Goal: Task Accomplishment & Management: Complete application form

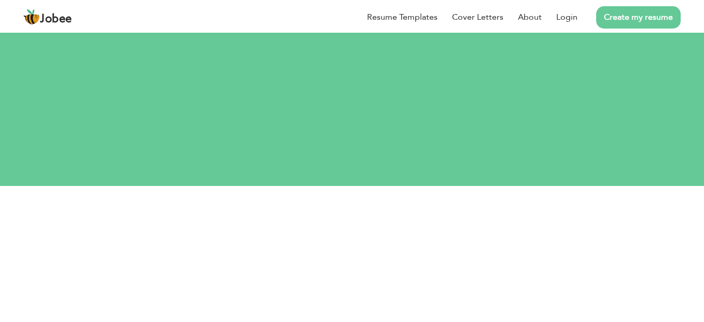
click at [354, 244] on input "text" at bounding box center [353, 254] width 368 height 21
type input "killer37375@gmail.com"
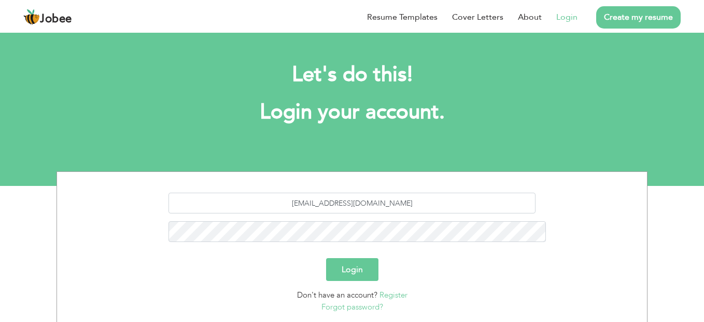
click at [353, 258] on button "Login" at bounding box center [352, 269] width 52 height 23
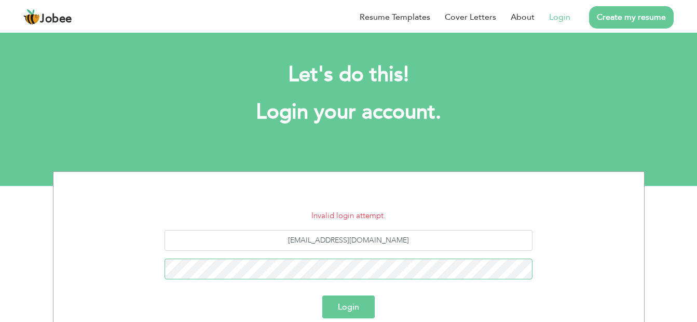
click at [322, 295] on button "Login" at bounding box center [348, 306] width 52 height 23
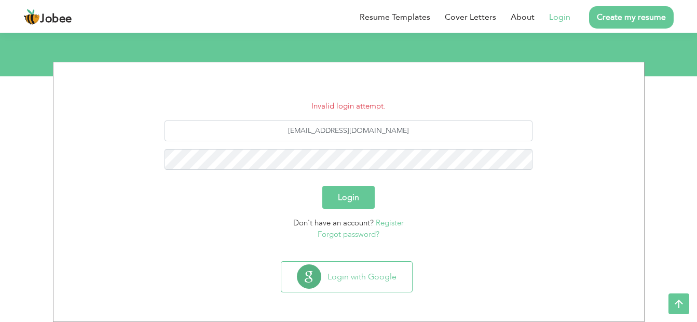
scroll to position [109, 0]
click at [322, 186] on button "Login" at bounding box center [348, 197] width 52 height 23
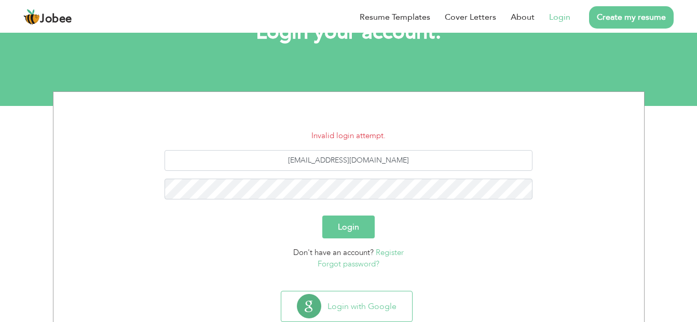
scroll to position [104, 0]
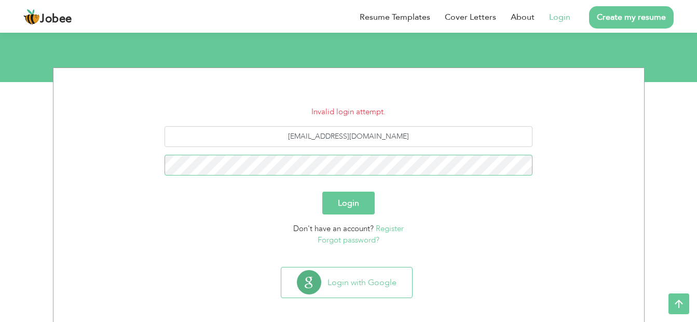
click at [322, 191] on button "Login" at bounding box center [348, 202] width 52 height 23
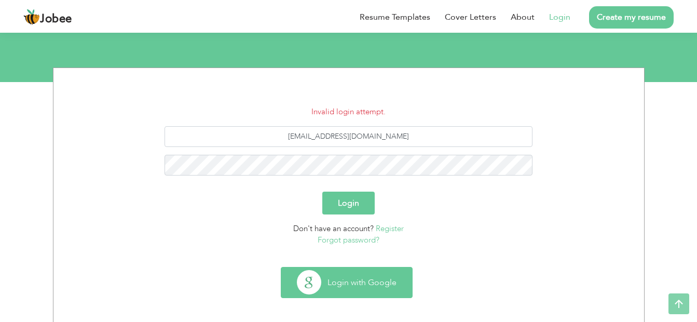
scroll to position [109, 0]
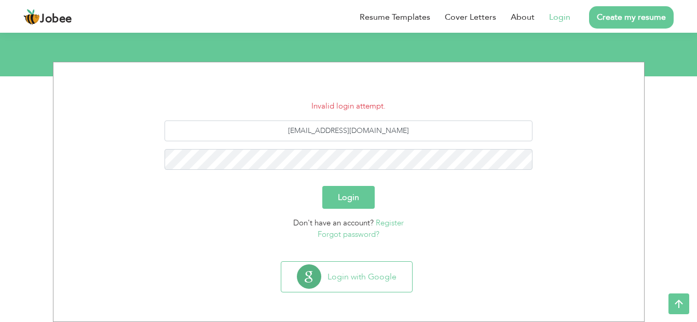
click at [350, 226] on span "Don't have an account?" at bounding box center [333, 222] width 80 height 10
click at [351, 234] on link "Forgot password?" at bounding box center [348, 234] width 62 height 10
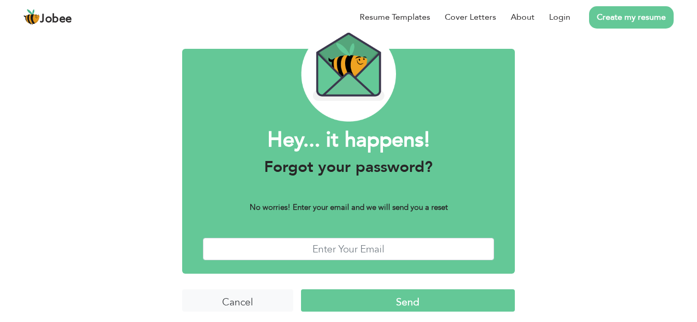
scroll to position [51, 0]
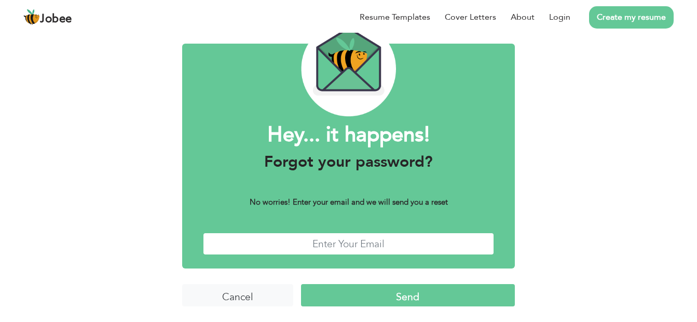
click at [332, 242] on input "text" at bounding box center [349, 243] width 292 height 22
type input "killer37375@gmail.com"
click at [387, 293] on input "Send" at bounding box center [408, 295] width 214 height 22
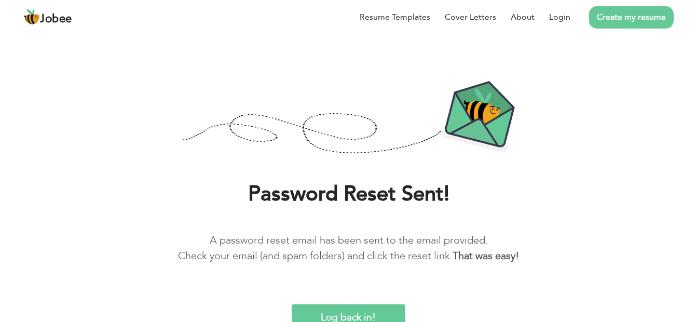
scroll to position [30, 0]
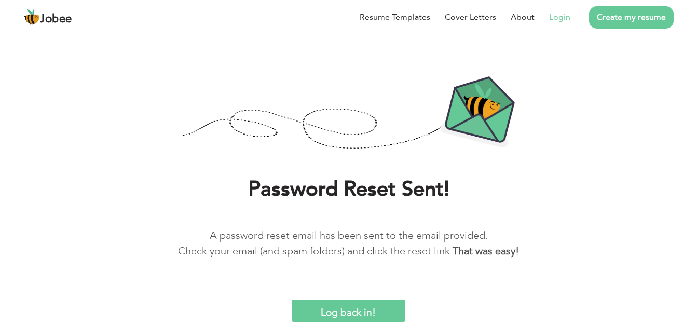
click at [558, 17] on link "Login" at bounding box center [559, 17] width 21 height 12
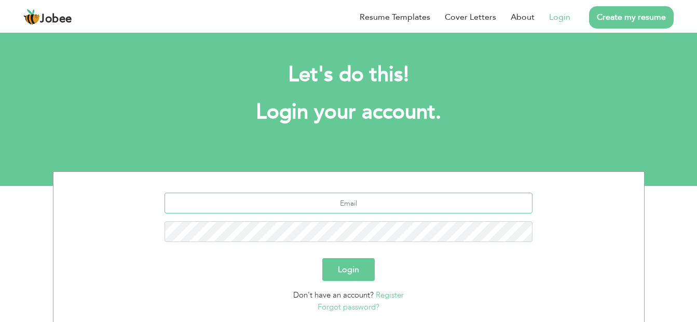
click at [281, 204] on input "text" at bounding box center [348, 202] width 368 height 21
type input "[EMAIL_ADDRESS][DOMAIN_NAME]"
click at [322, 258] on button "Login" at bounding box center [348, 269] width 52 height 23
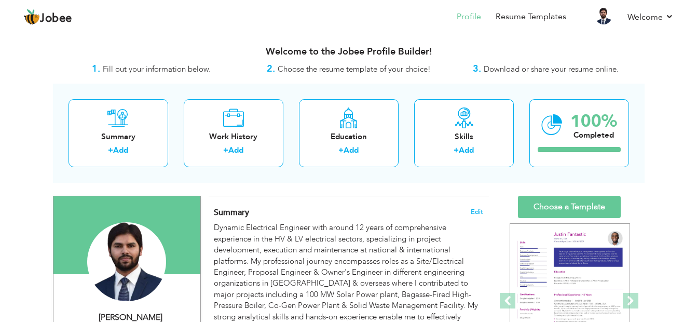
click at [0, 84] on html "Jobee Profile Resume Templates Resume Templates Cover Letters About My Resume W…" at bounding box center [348, 161] width 697 height 322
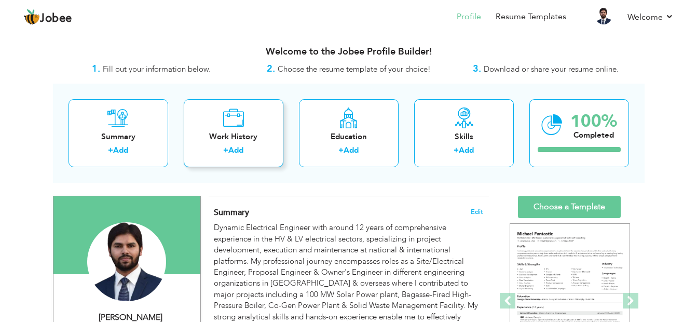
click at [239, 160] on div "Work History + Add" at bounding box center [234, 133] width 100 height 68
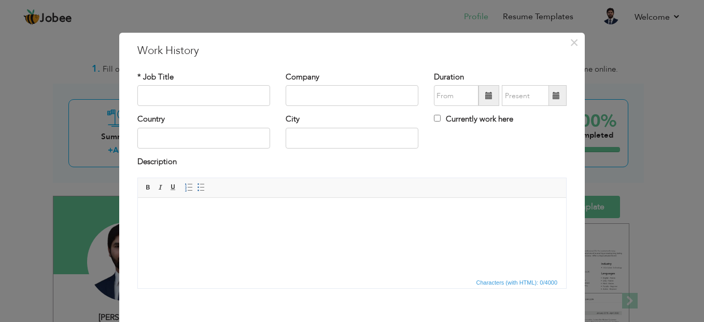
click at [632, 54] on div "× Work History * Job Title Company Duration Currently work here Country" at bounding box center [352, 161] width 704 height 322
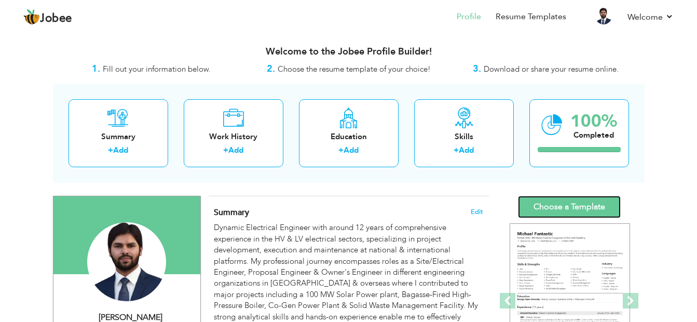
click at [564, 208] on link "Choose a Template" at bounding box center [569, 207] width 103 height 22
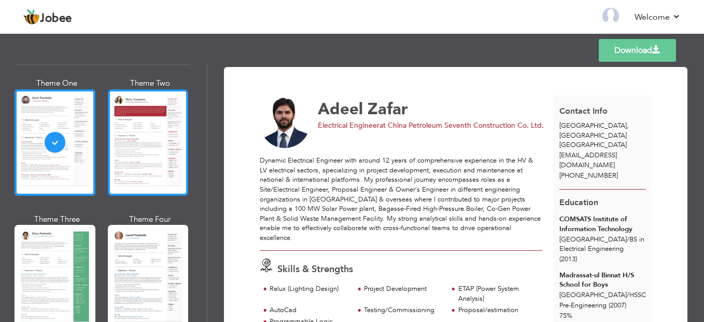
scroll to position [52, 0]
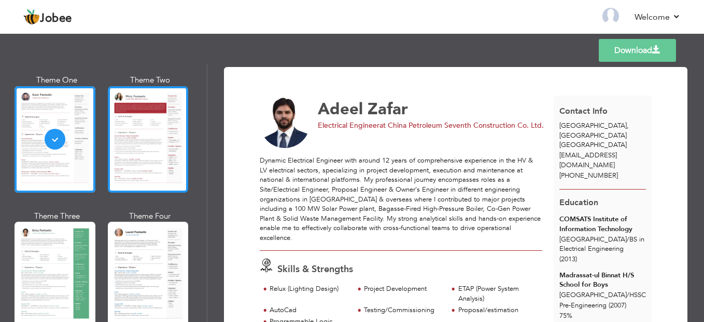
click at [133, 160] on div at bounding box center [148, 139] width 81 height 106
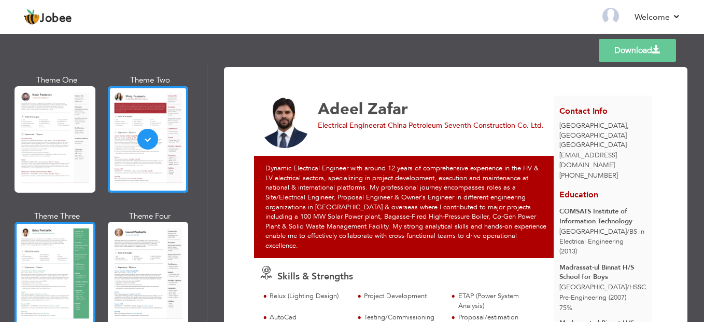
scroll to position [0, 0]
click at [43, 264] on div at bounding box center [55, 275] width 81 height 106
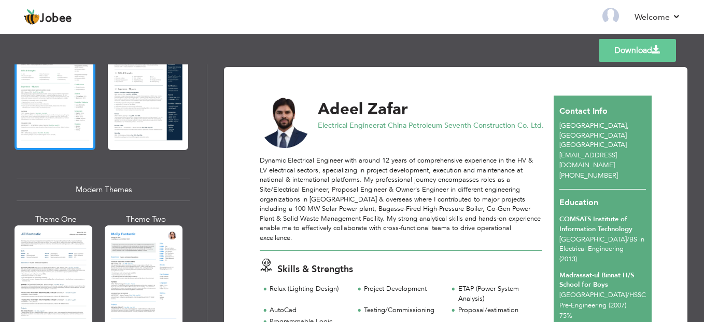
scroll to position [467, 0]
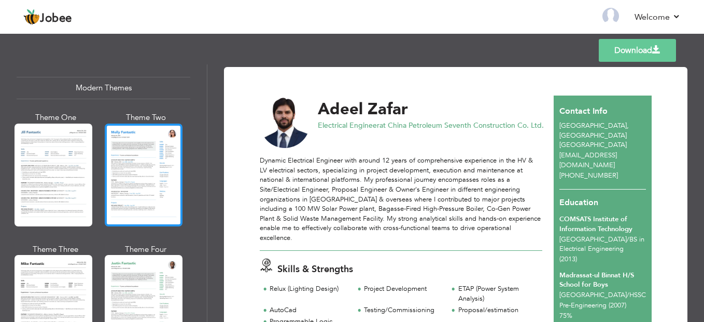
click at [122, 177] on div at bounding box center [144, 174] width 78 height 103
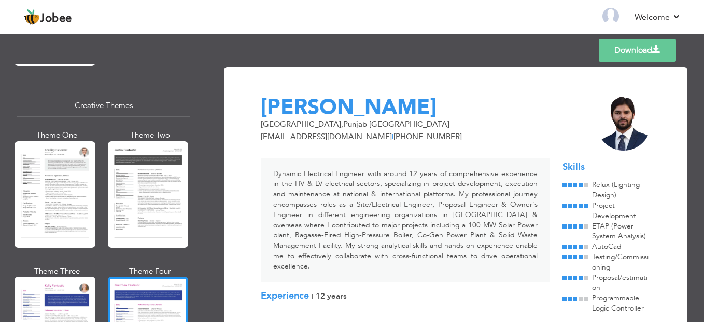
scroll to position [1193, 0]
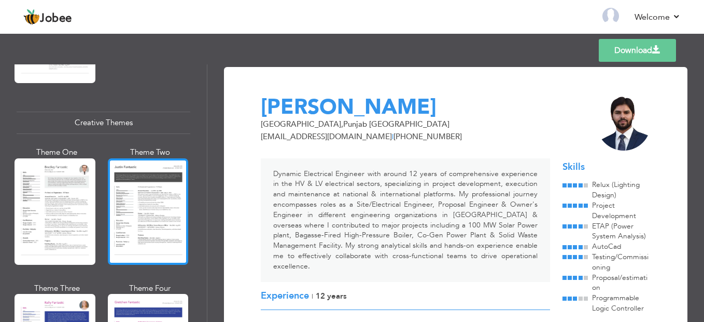
click at [130, 176] on div at bounding box center [148, 211] width 81 height 106
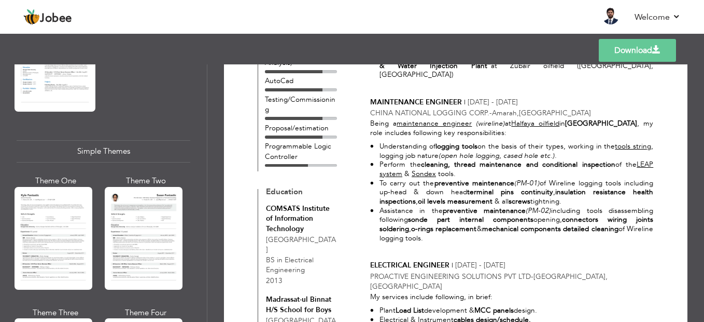
scroll to position [1764, 0]
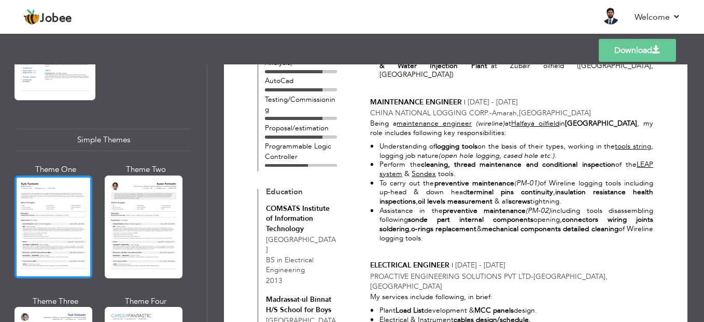
click at [63, 230] on div at bounding box center [54, 226] width 78 height 103
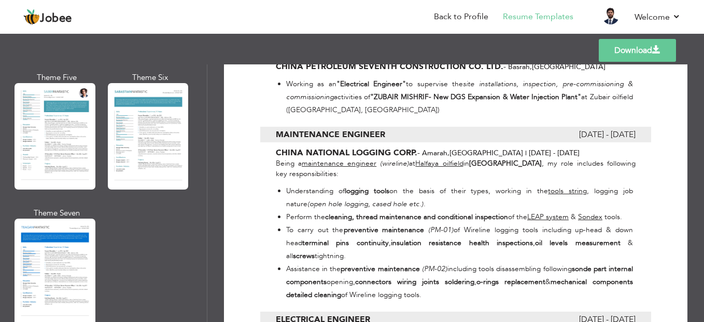
scroll to position [1504, 0]
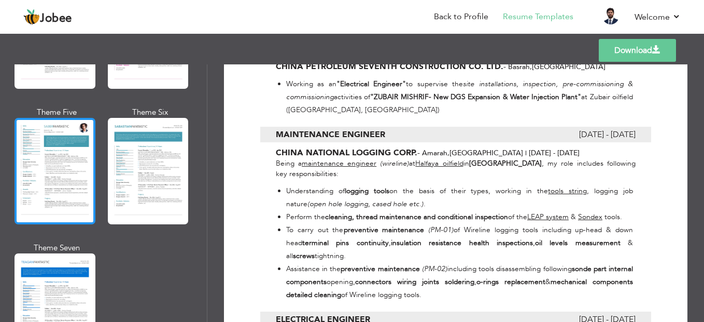
click at [47, 167] on div at bounding box center [55, 171] width 81 height 106
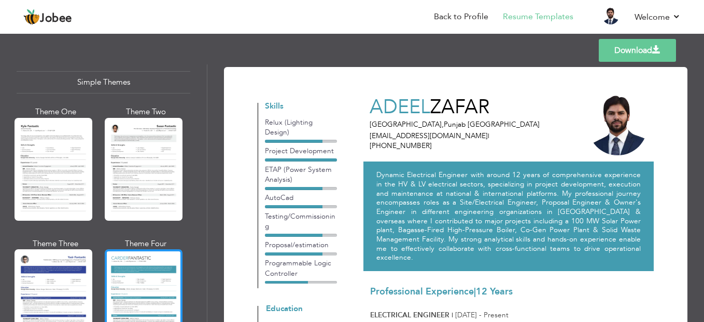
scroll to position [1858, 0]
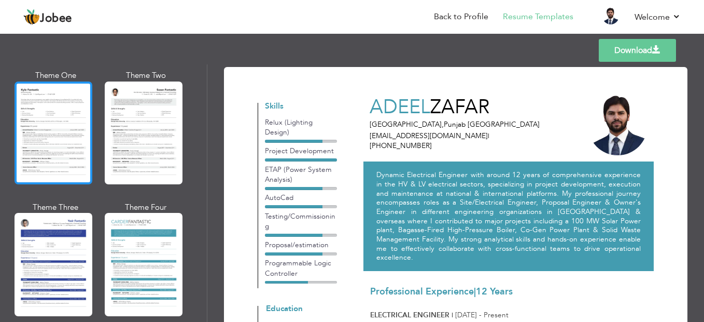
click at [50, 125] on div at bounding box center [54, 132] width 78 height 103
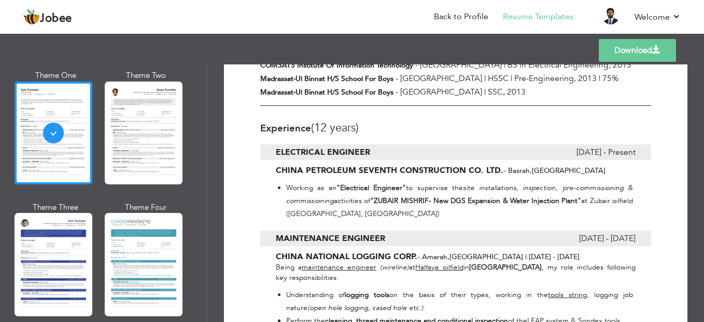
scroll to position [0, 0]
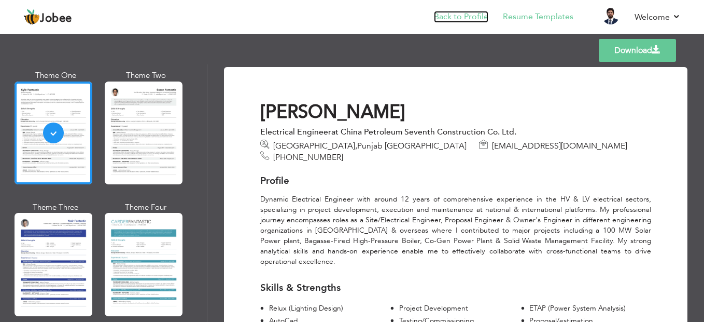
click at [460, 15] on link "Back to Profile" at bounding box center [461, 17] width 54 height 12
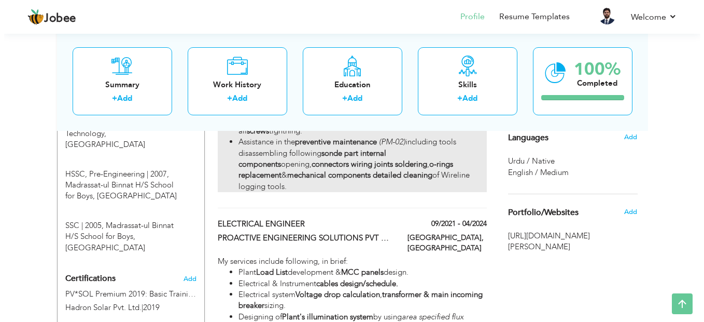
scroll to position [519, 0]
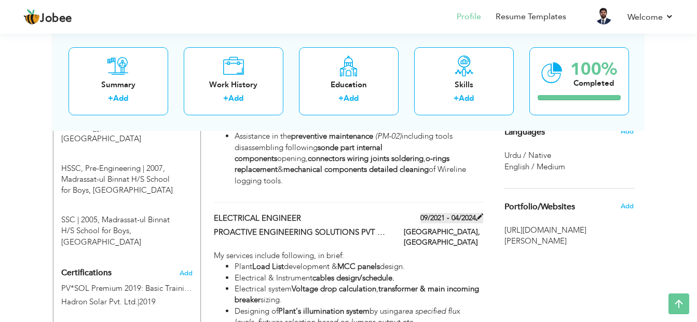
click at [477, 213] on span at bounding box center [479, 216] width 7 height 7
type input "ELECTRICAL ENGINEER"
type input "PROACTIVE ENGINEERING SOLUTIONS PVT LTD"
type input "09/2021"
type input "04/2024"
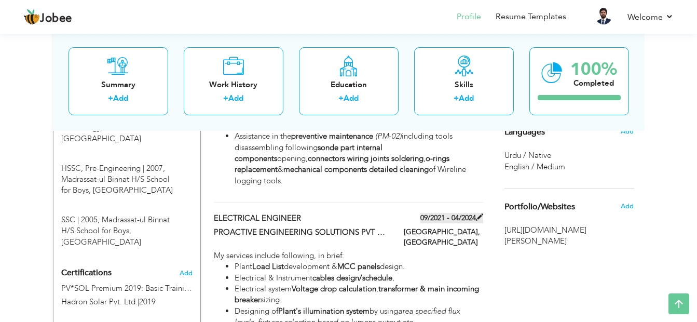
type input "PAKISTAN"
type input "Lahore"
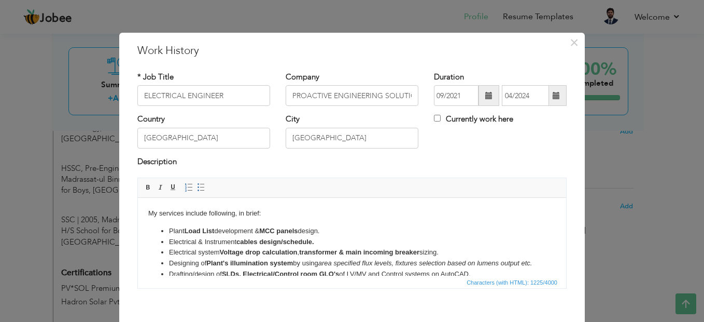
click at [555, 97] on span at bounding box center [556, 95] width 7 height 7
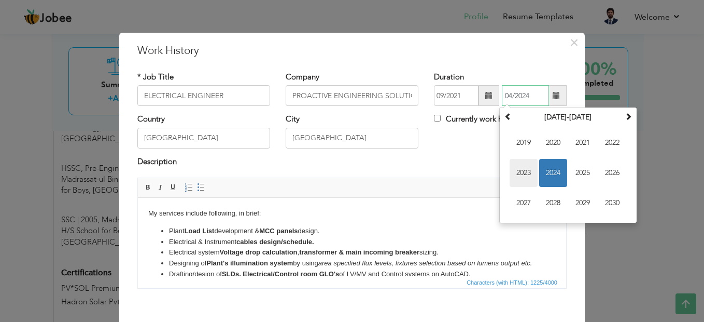
click at [519, 168] on span "2023" at bounding box center [524, 173] width 28 height 28
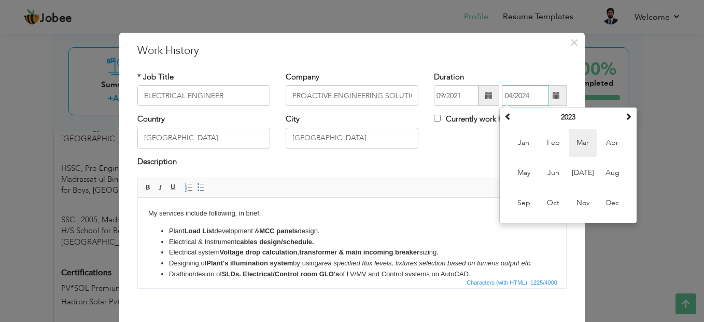
click at [581, 145] on span "Mar" at bounding box center [583, 143] width 28 height 28
type input "03/2023"
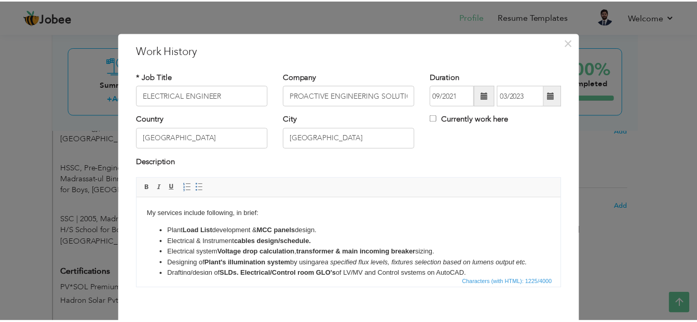
scroll to position [51, 0]
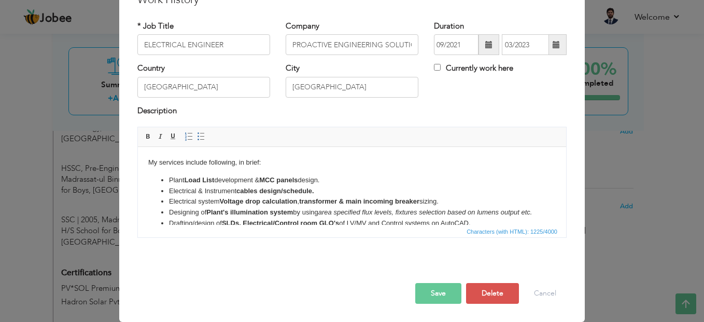
click at [440, 294] on button "Save" at bounding box center [439, 293] width 46 height 21
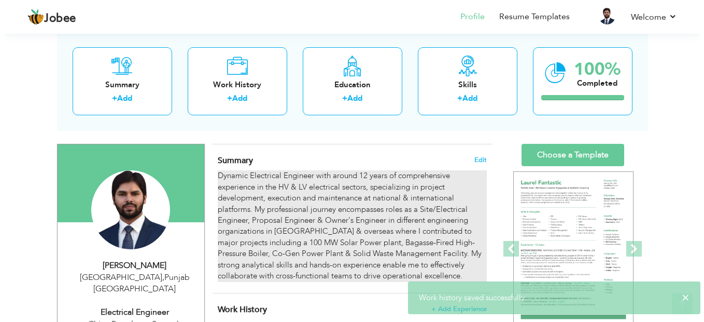
scroll to position [156, 0]
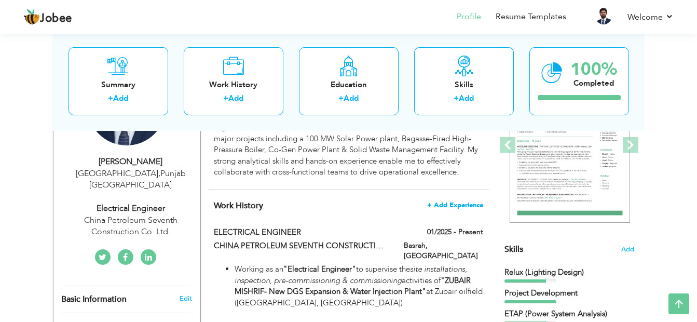
click at [464, 205] on span "+ Add Experience" at bounding box center [455, 204] width 56 height 7
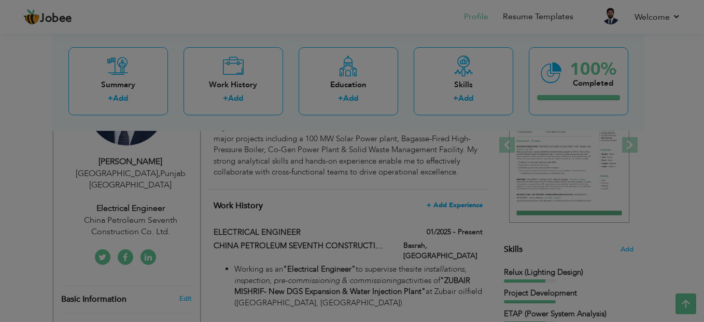
scroll to position [0, 0]
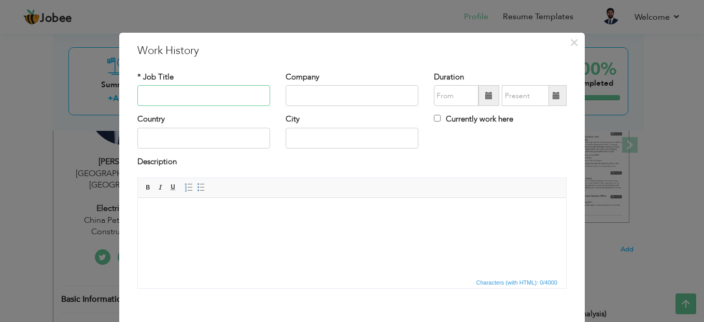
click at [198, 94] on input "text" at bounding box center [203, 95] width 133 height 21
type input "Proposal Engineer"
click at [325, 96] on input "text" at bounding box center [352, 95] width 133 height 21
type input "Bilal Switchgear Engineering Pvt. Ltd."
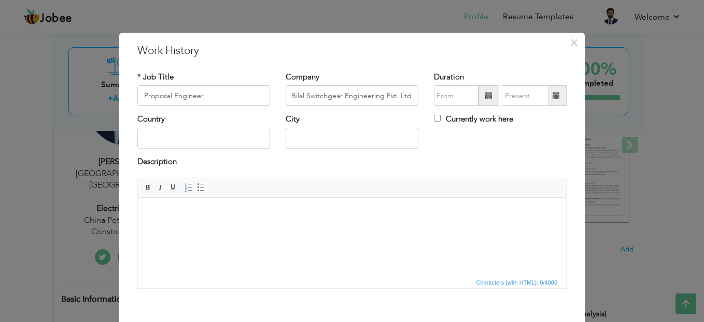
click at [486, 96] on span at bounding box center [489, 95] width 7 height 7
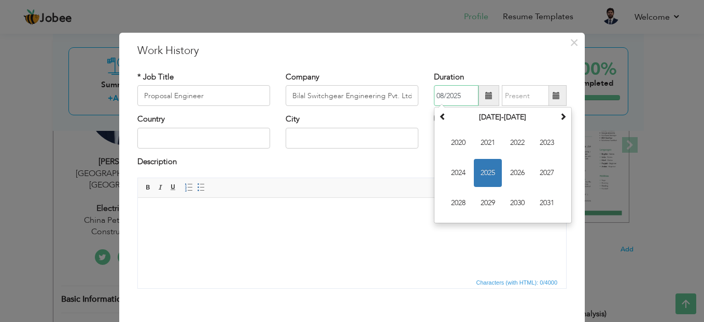
click at [542, 142] on span "2023" at bounding box center [547, 143] width 28 height 28
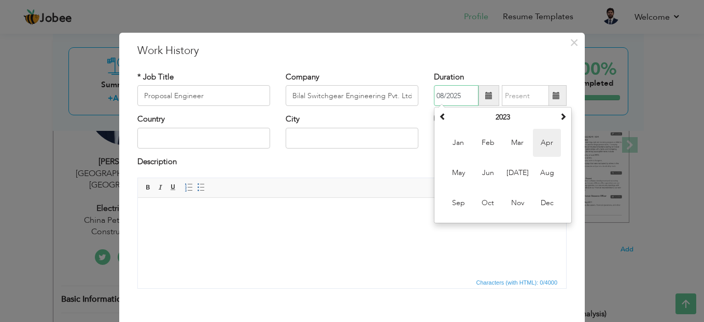
click at [542, 144] on span "Apr" at bounding box center [547, 143] width 28 height 28
type input "04/2023"
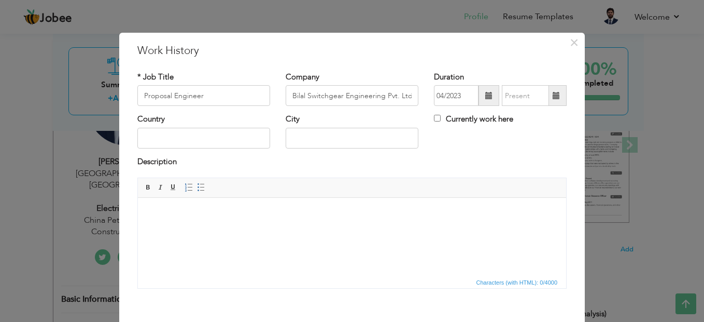
click at [548, 97] on span at bounding box center [557, 95] width 20 height 21
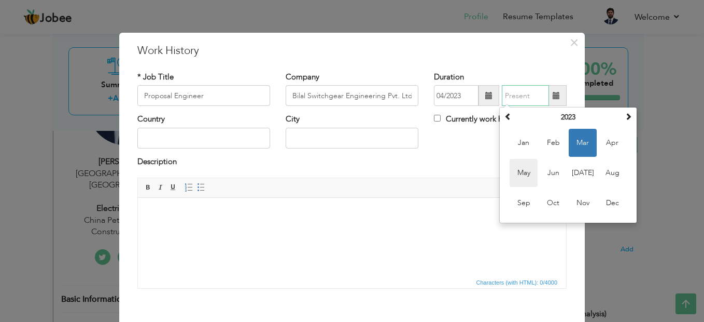
click at [512, 173] on span "May" at bounding box center [524, 173] width 28 height 28
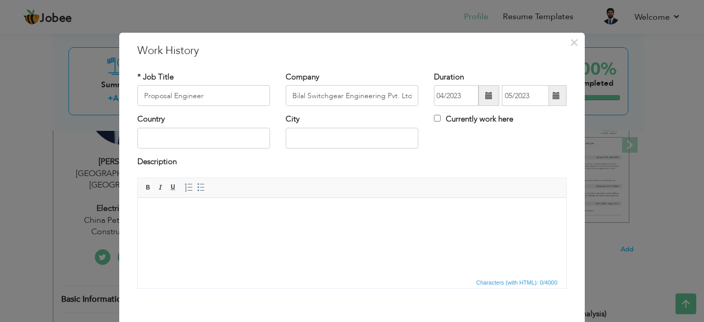
click at [558, 98] on span at bounding box center [557, 95] width 20 height 21
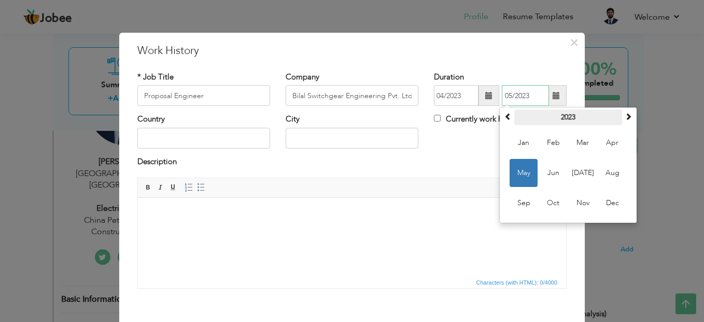
click at [569, 117] on th "2023" at bounding box center [569, 117] width 108 height 16
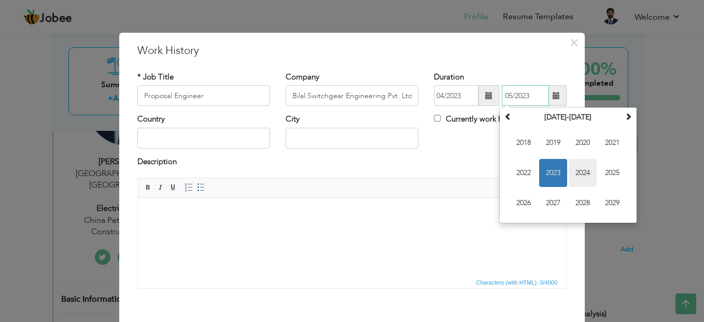
click at [572, 172] on span "2024" at bounding box center [583, 173] width 28 height 28
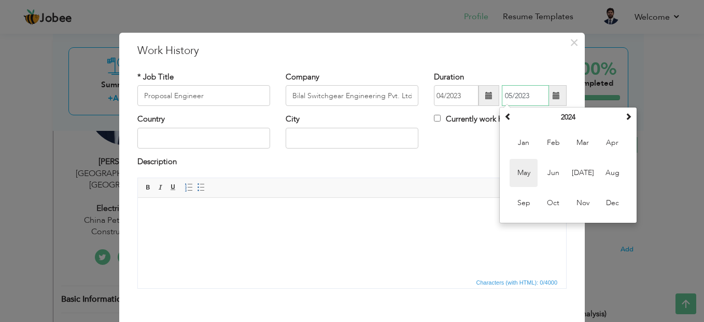
click at [523, 172] on span "May" at bounding box center [524, 173] width 28 height 28
type input "05/2024"
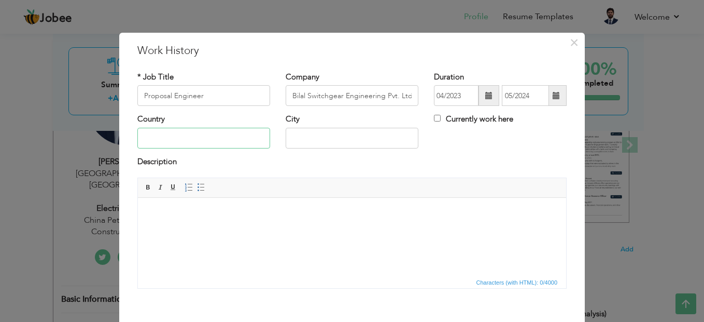
click at [178, 133] on input "text" at bounding box center [203, 138] width 133 height 21
type input "[GEOGRAPHIC_DATA]"
click at [342, 134] on input "[GEOGRAPHIC_DATA]" at bounding box center [352, 138] width 133 height 21
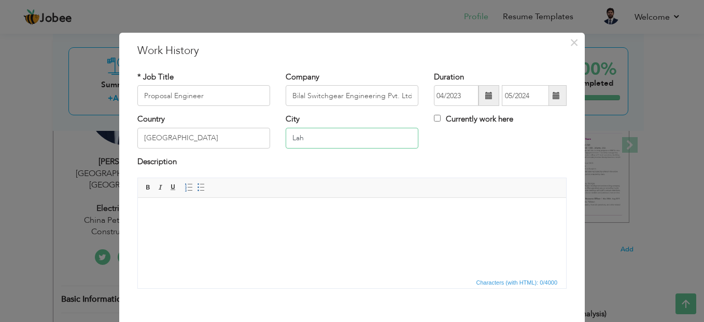
type input "[GEOGRAPHIC_DATA]"
click at [252, 229] on html at bounding box center [352, 214] width 429 height 32
click at [209, 217] on body at bounding box center [352, 213] width 408 height 11
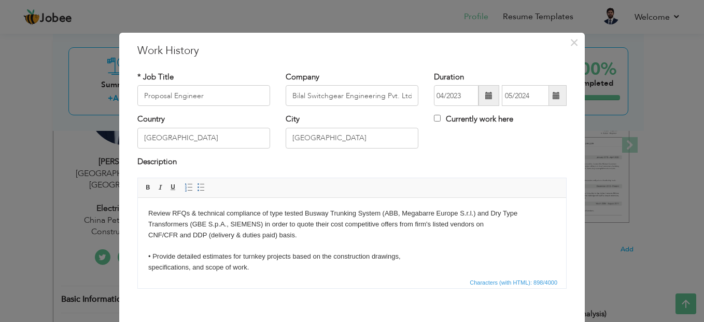
click at [148, 211] on body "Review RFQs & technical compliance of type tested Busway Trunking System (ABB, …" at bounding box center [352, 283] width 408 height 151
click at [197, 188] on span at bounding box center [201, 187] width 8 height 8
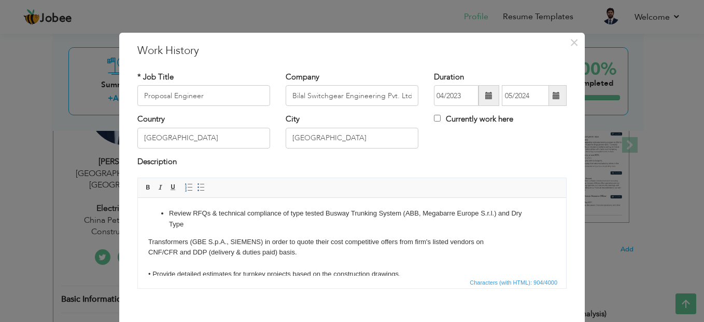
click at [147, 239] on html "Review RFQs & technical compliance of type tested Busway Trunking System (ABB, …" at bounding box center [352, 292] width 429 height 189
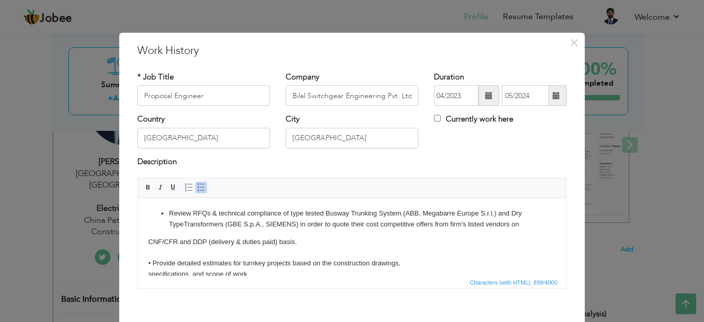
click at [148, 241] on body "Review RFQs & technical compliance of type tested Busway Trunking System (ABB, …" at bounding box center [352, 287] width 408 height 158
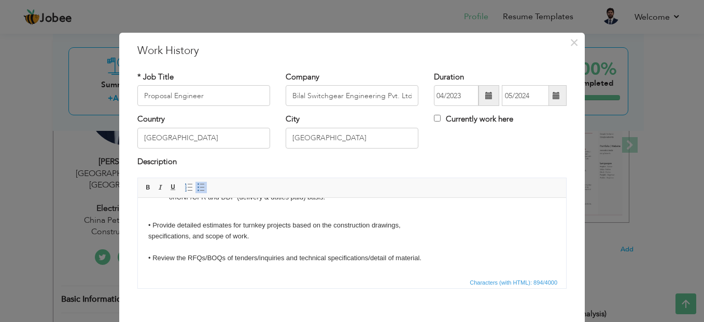
scroll to position [52, 0]
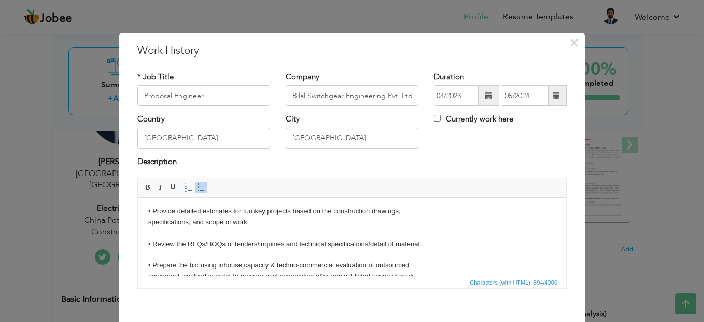
click at [153, 212] on body "Review RFQs & technical compliance of type tested Busway Trunking System (ABB, …" at bounding box center [352, 235] width 408 height 158
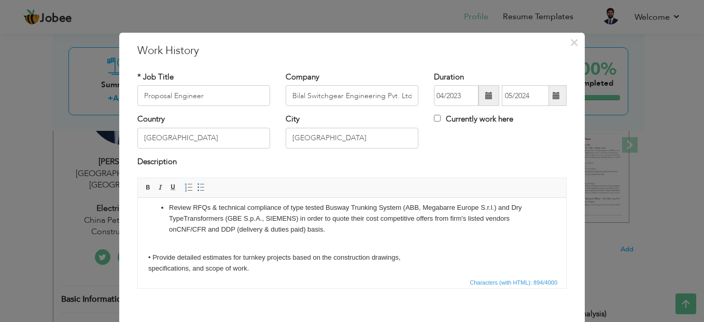
scroll to position [0, 0]
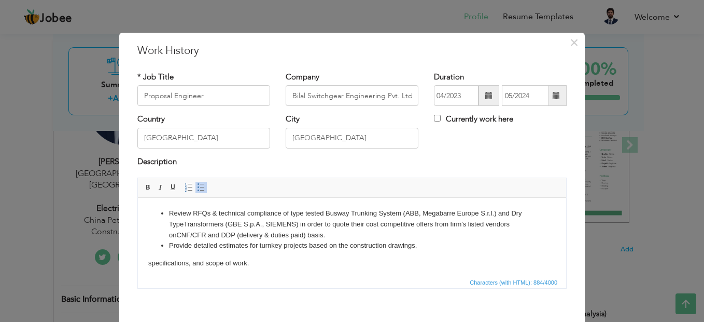
click at [149, 261] on body "Review RFQs & technical compliance of type tested Busway Trunking System (ABB, …" at bounding box center [352, 281] width 408 height 147
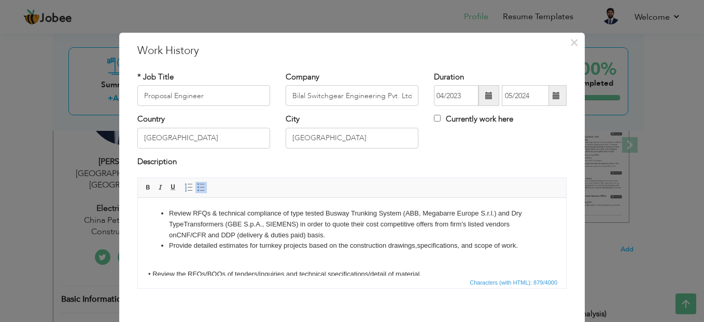
click at [153, 273] on body "Review RFQs & technical compliance of type tested Busway Trunking System (ABB, …" at bounding box center [352, 276] width 408 height 136
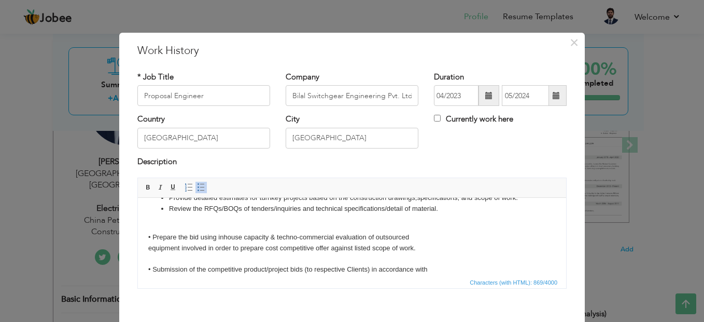
scroll to position [54, 0]
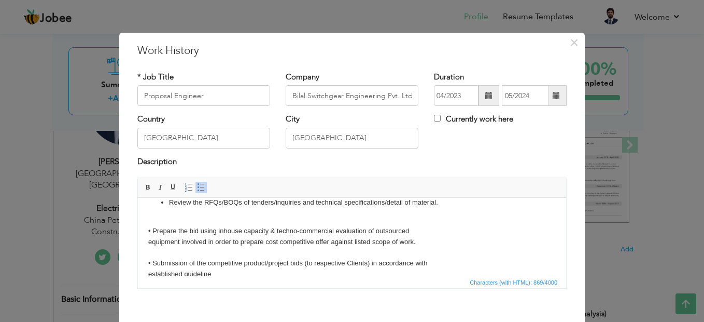
click at [152, 230] on body "Review RFQs & technical compliance of type tested Busway Trunking System (ABB, …" at bounding box center [352, 217] width 408 height 126
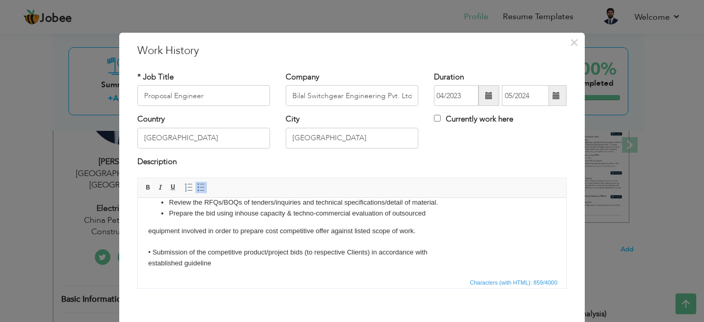
click at [149, 229] on body "Review RFQs & technical compliance of type tested Busway Trunking System (ABB, …" at bounding box center [352, 211] width 408 height 115
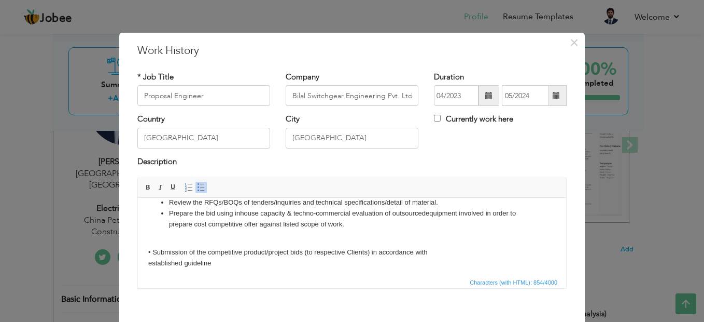
click at [153, 250] on body "Review RFQs & technical compliance of type tested Busway Trunking System (ABB, …" at bounding box center [352, 211] width 408 height 115
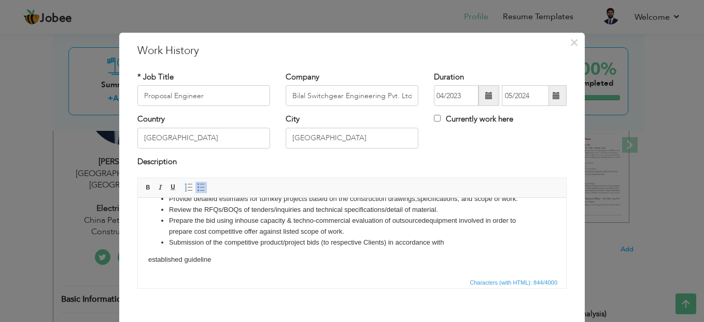
click at [149, 256] on body "Review RFQs & technical compliance of type tested Busway Trunking System (ABB, …" at bounding box center [352, 213] width 408 height 104
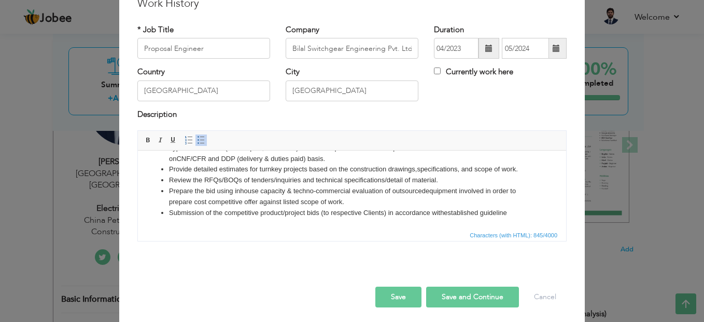
scroll to position [51, 0]
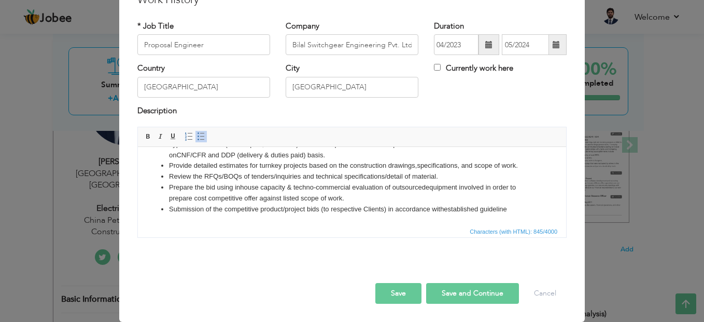
click at [396, 294] on button "Save" at bounding box center [399, 293] width 46 height 21
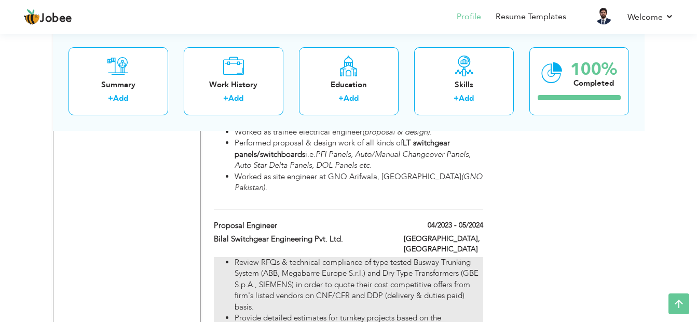
scroll to position [1504, 0]
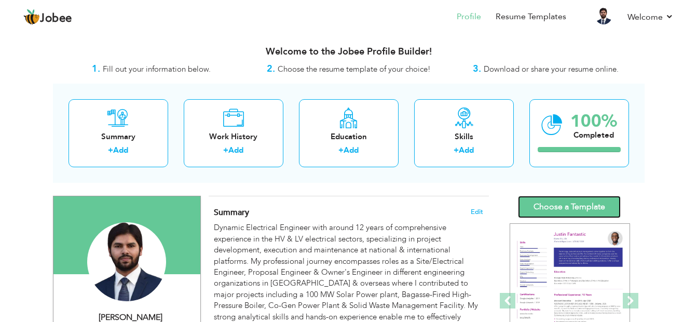
click at [565, 204] on link "Choose a Template" at bounding box center [569, 207] width 103 height 22
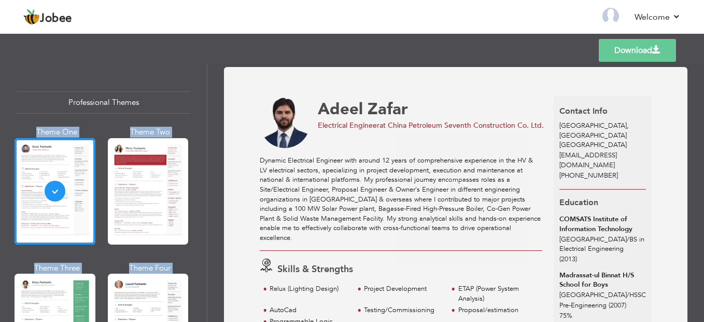
drag, startPoint x: 204, startPoint y: 72, endPoint x: 210, endPoint y: 163, distance: 91.5
click at [210, 163] on div "Professional Themes Theme One Theme Two Theme Three Theme Four" at bounding box center [352, 192] width 704 height 257
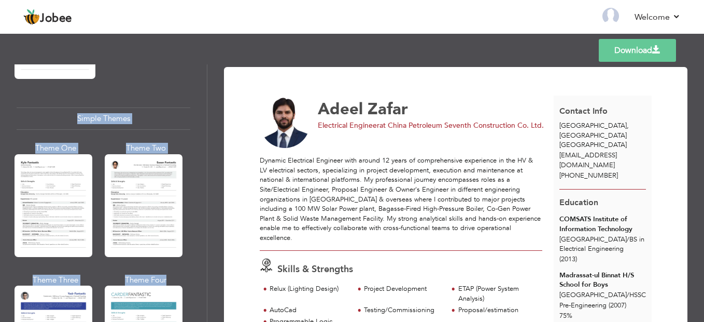
scroll to position [1858, 0]
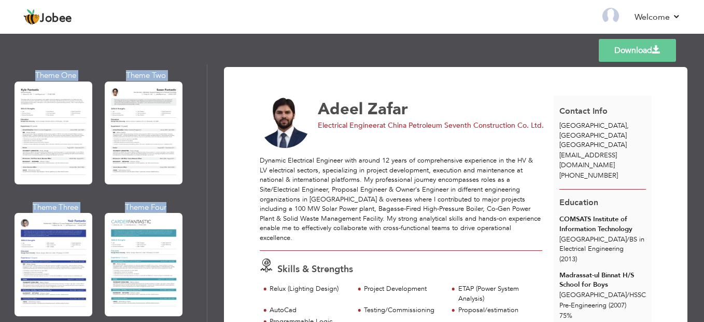
click at [3, 154] on div "Professional Themes Theme One Theme Two Theme Three Theme Six" at bounding box center [103, 192] width 207 height 257
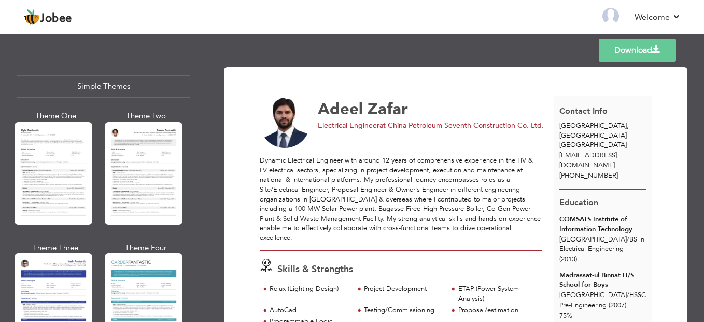
scroll to position [1806, 0]
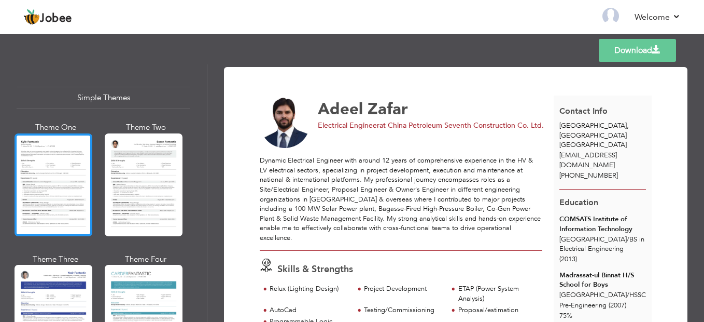
click at [68, 191] on div at bounding box center [54, 184] width 78 height 103
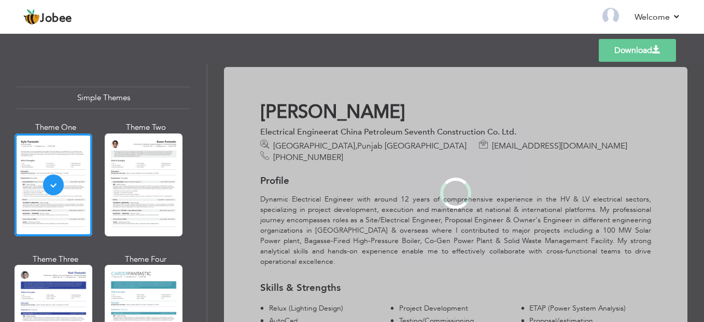
scroll to position [1805, 0]
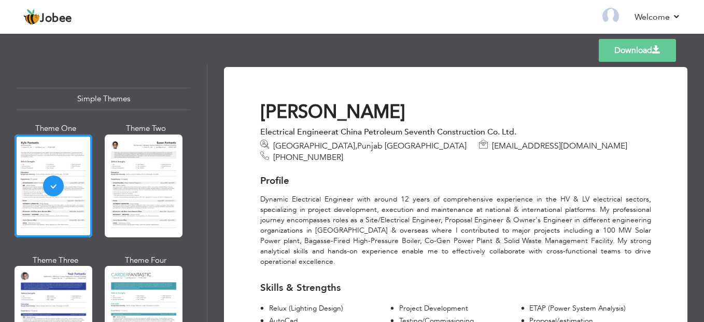
click at [126, 188] on div at bounding box center [144, 185] width 78 height 103
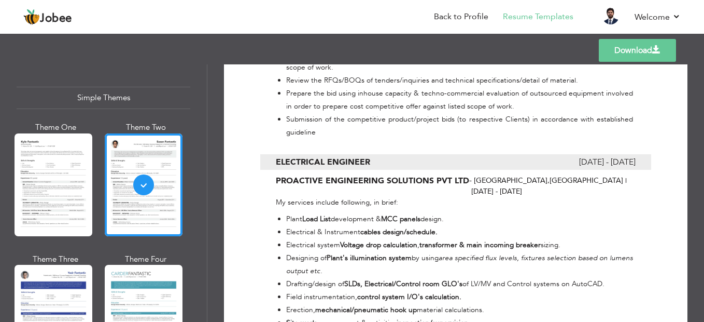
scroll to position [778, 0]
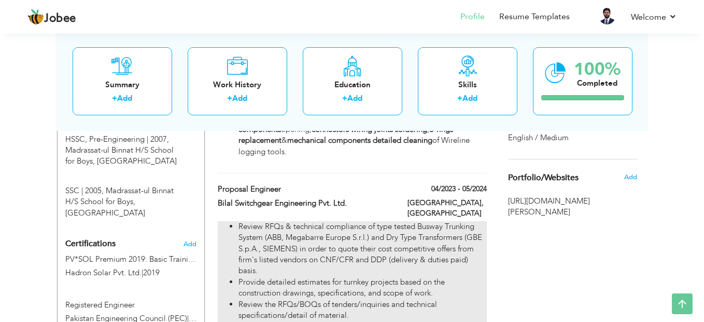
scroll to position [586, 0]
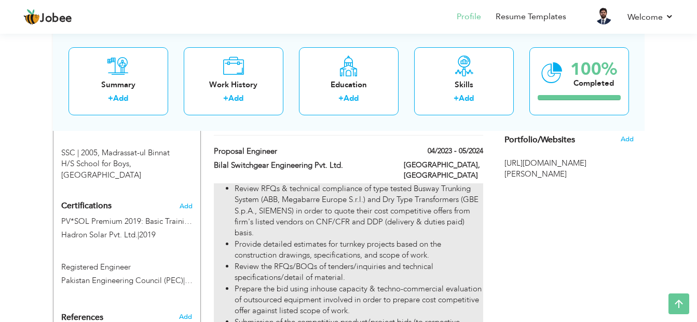
click at [319, 239] on li "Provide detailed estimates for turnkey projects based on the construction drawi…" at bounding box center [358, 250] width 248 height 22
type input "Proposal Engineer"
type input "Bilal Switchgear Engineering Pvt. Ltd."
type input "04/2023"
type input "05/2024"
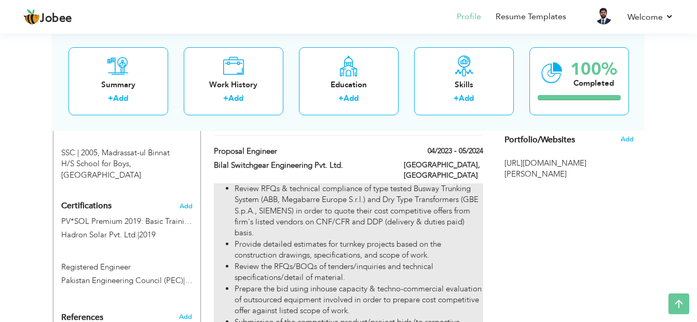
type input "[GEOGRAPHIC_DATA]"
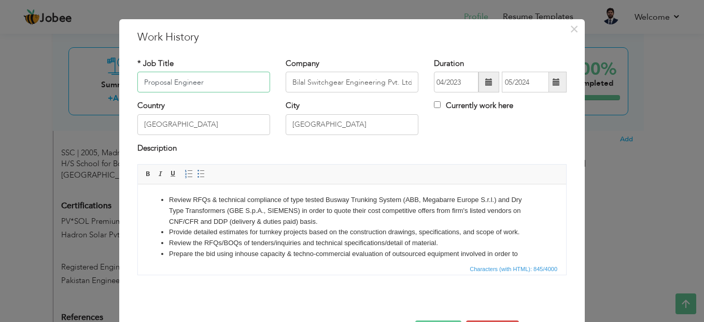
scroll to position [0, 0]
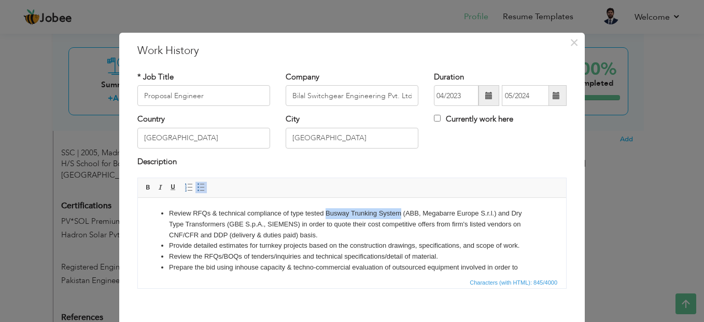
drag, startPoint x: 326, startPoint y: 211, endPoint x: 400, endPoint y: 212, distance: 73.7
click at [400, 212] on li "Review RFQs & technical compliance of type tested Busway Trunking System (ABB, …" at bounding box center [352, 224] width 366 height 32
click at [170, 186] on span at bounding box center [173, 187] width 8 height 8
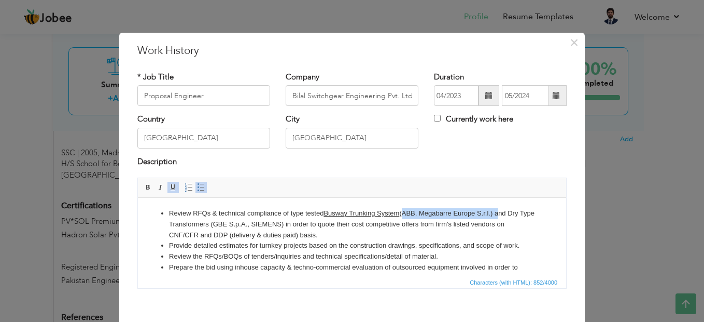
drag, startPoint x: 404, startPoint y: 213, endPoint x: 498, endPoint y: 213, distance: 94.4
click at [498, 213] on li "Review RFQs & technical compliance of type tested Busway Trunking System (ABB, …" at bounding box center [352, 224] width 366 height 32
click at [158, 189] on span at bounding box center [161, 187] width 8 height 8
drag, startPoint x: 326, startPoint y: 213, endPoint x: 401, endPoint y: 212, distance: 74.7
click at [401, 212] on li "Review RFQs & technical compliance of type tested Busway Trunking System (ABB, …" at bounding box center [352, 224] width 366 height 32
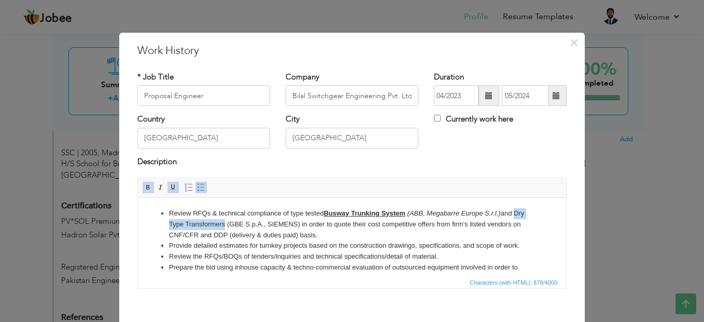
drag, startPoint x: 170, startPoint y: 223, endPoint x: 238, endPoint y: 223, distance: 68.5
click at [238, 223] on li "Review RFQs & technical compliance of type tested Busway Trunking System (ABB, …" at bounding box center [352, 224] width 366 height 32
drag, startPoint x: 245, startPoint y: 222, endPoint x: 317, endPoint y: 223, distance: 72.6
click at [317, 223] on li "Review RFQs & technical compliance of type tested Busway Trunking System (ABB, …" at bounding box center [352, 224] width 366 height 32
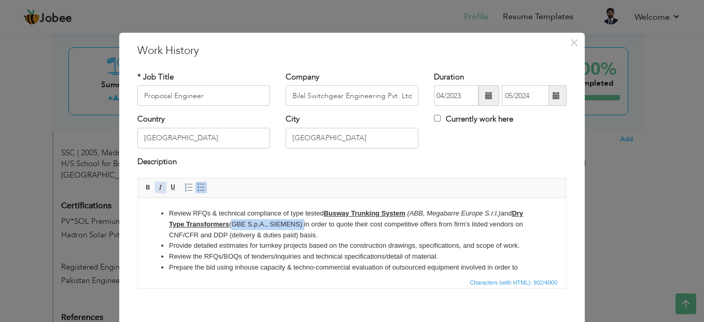
click at [157, 188] on span at bounding box center [161, 187] width 8 height 8
click at [358, 237] on li "Review RFQs & technical compliance of type tested Busway Trunking System (ABB, …" at bounding box center [352, 224] width 366 height 32
drag, startPoint x: 205, startPoint y: 233, endPoint x: 233, endPoint y: 234, distance: 28.0
click at [233, 234] on li "Review RFQs & technical compliance of type tested Busway Trunking System (ABB, …" at bounding box center [352, 224] width 366 height 32
drag, startPoint x: 251, startPoint y: 233, endPoint x: 262, endPoint y: 234, distance: 11.5
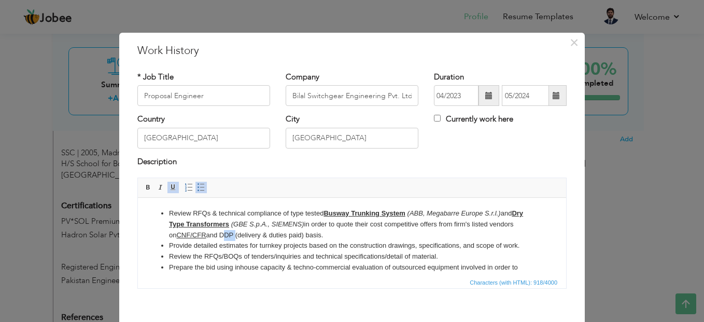
click at [262, 234] on li "Review RFQs & technical compliance of type tested Busway Trunking System (ABB, …" at bounding box center [352, 224] width 366 height 32
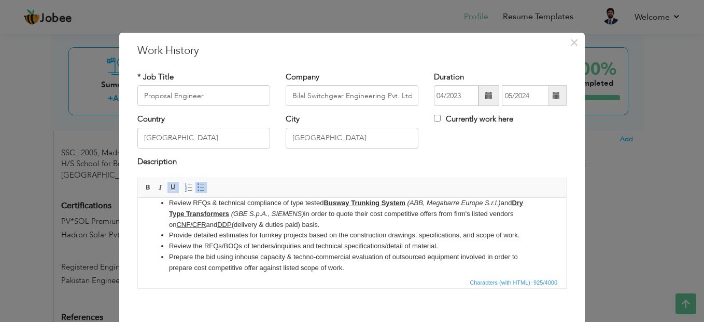
scroll to position [29, 0]
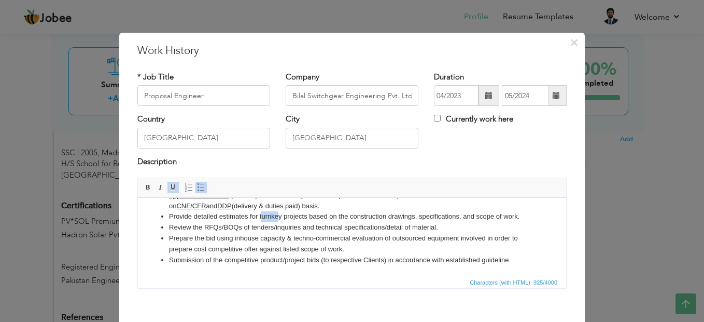
drag, startPoint x: 261, startPoint y: 216, endPoint x: 279, endPoint y: 216, distance: 17.6
click at [279, 216] on li "Provide detailed estimates for turnkey projects based on the construction drawi…" at bounding box center [352, 216] width 366 height 11
click at [265, 213] on li "Provide detailed estimates for turnkey projects based on the construction drawi…" at bounding box center [352, 216] width 366 height 11
drag, startPoint x: 263, startPoint y: 215, endPoint x: 306, endPoint y: 217, distance: 43.1
click at [306, 217] on li "Provide detailed estimates for turnkey projects based on the construction drawi…" at bounding box center [352, 216] width 366 height 11
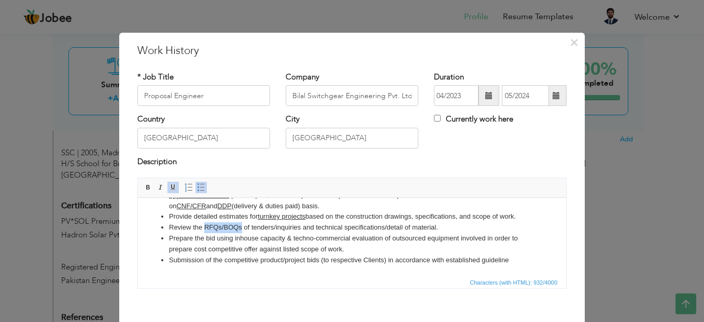
drag, startPoint x: 205, startPoint y: 225, endPoint x: 241, endPoint y: 227, distance: 35.9
click at [241, 227] on li "Review the RFQs/BOQs of tenders/inquiries and technical specifications/detail o…" at bounding box center [352, 227] width 366 height 11
drag, startPoint x: 206, startPoint y: 236, endPoint x: 215, endPoint y: 237, distance: 9.4
click at [214, 236] on li "Prepare the bid using inhouse capacity & techno-commercial evaluation of outsou…" at bounding box center [352, 244] width 366 height 22
drag, startPoint x: 294, startPoint y: 237, endPoint x: 331, endPoint y: 237, distance: 37.4
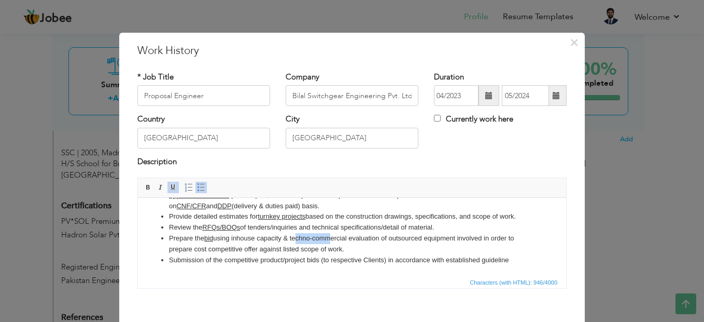
click at [331, 237] on li "Prepare the bid using inhouse capacity & techno-commercial evaluation of outsou…" at bounding box center [352, 244] width 366 height 22
drag, startPoint x: 294, startPoint y: 236, endPoint x: 350, endPoint y: 237, distance: 56.6
click at [350, 237] on li "Prepare the bid using inhouse capacity & techno-commercial evaluation of outsou…" at bounding box center [352, 244] width 366 height 22
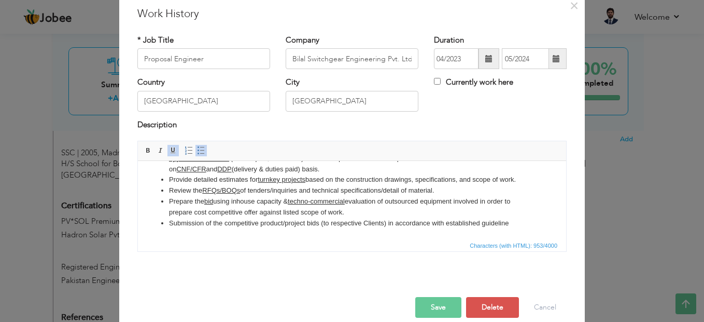
scroll to position [51, 0]
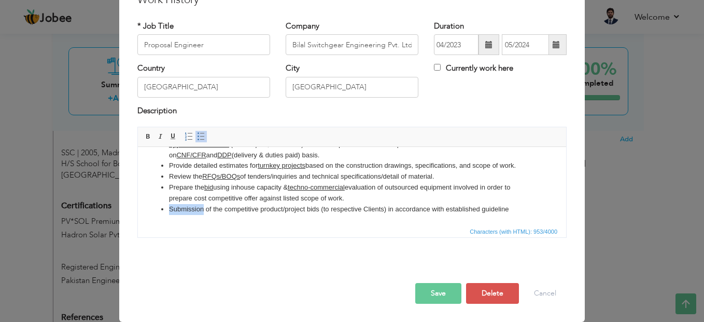
drag, startPoint x: 170, startPoint y: 205, endPoint x: 204, endPoint y: 207, distance: 34.3
click at [204, 207] on li "Submission of the competitive product/project bids (to respective Clients) in a…" at bounding box center [352, 209] width 366 height 11
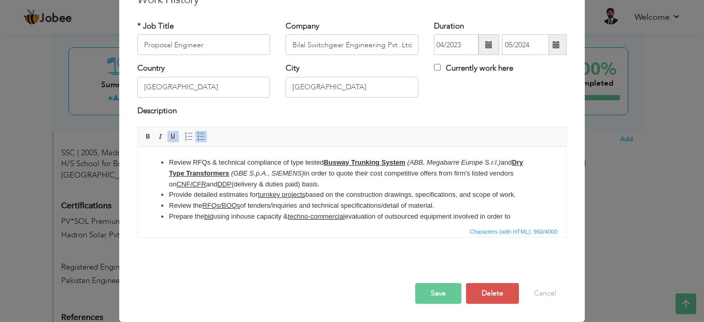
click at [428, 288] on button "Save" at bounding box center [439, 293] width 46 height 21
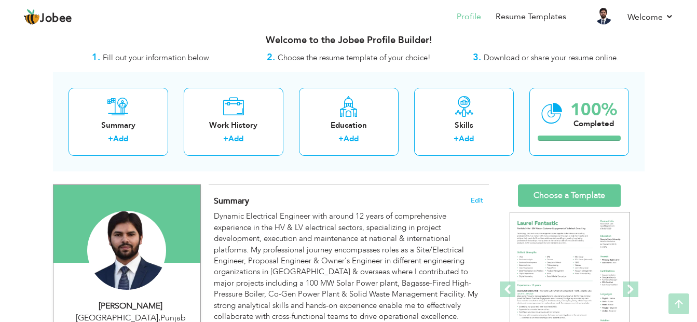
scroll to position [0, 0]
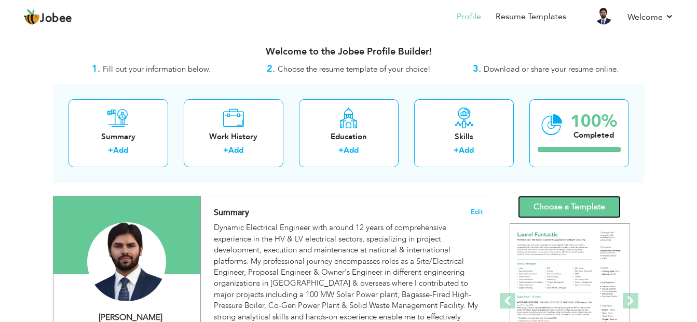
click at [576, 205] on link "Choose a Template" at bounding box center [569, 207] width 103 height 22
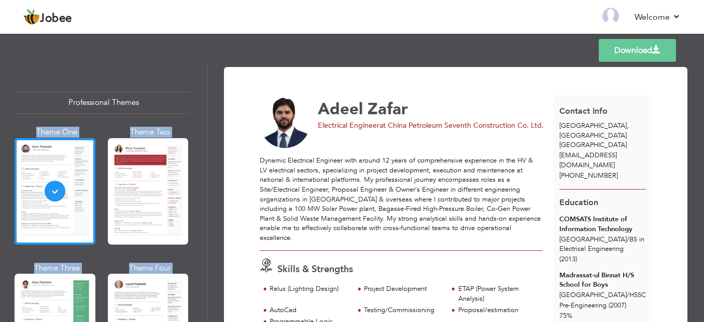
drag, startPoint x: 205, startPoint y: 72, endPoint x: 217, endPoint y: 285, distance: 213.5
click at [217, 285] on div "Professional Themes Theme One Theme Two Theme Three Theme Four" at bounding box center [352, 192] width 704 height 257
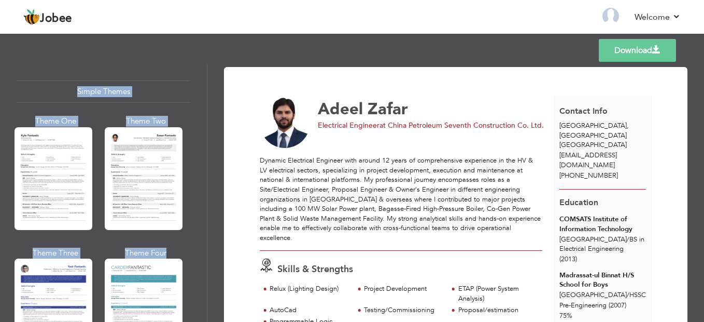
scroll to position [1835, 0]
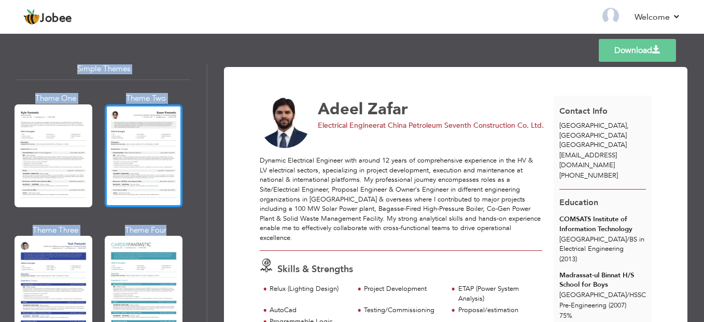
click at [167, 135] on div at bounding box center [144, 155] width 78 height 103
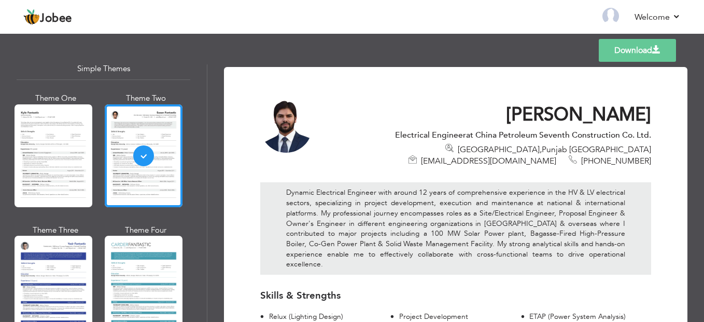
click at [635, 52] on link "Download" at bounding box center [637, 50] width 77 height 23
